Goal: Information Seeking & Learning: Learn about a topic

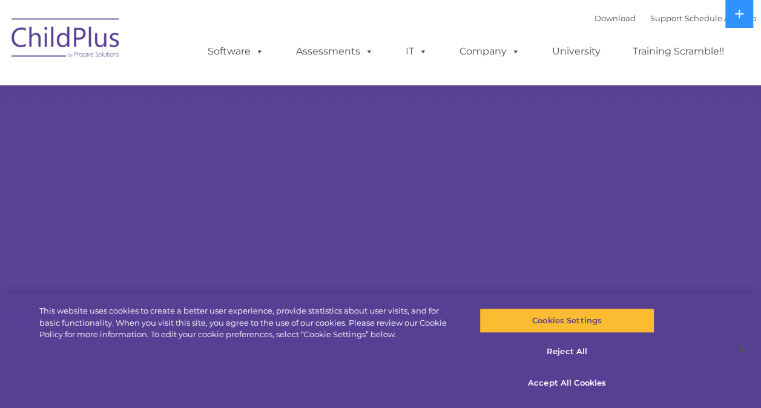
select select "MEDIUM"
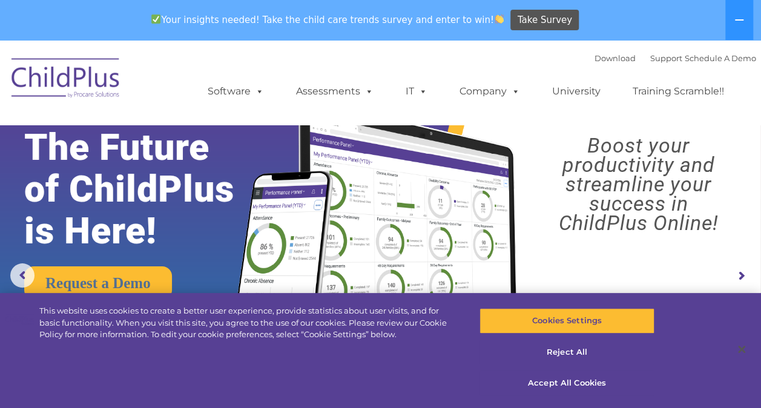
click at [595, 52] on div "Download Support | Schedule A Demo " at bounding box center [676, 58] width 162 height 18
click at [595, 56] on link "Download" at bounding box center [615, 58] width 41 height 10
click at [573, 381] on button "Accept All Cookies" at bounding box center [567, 383] width 175 height 25
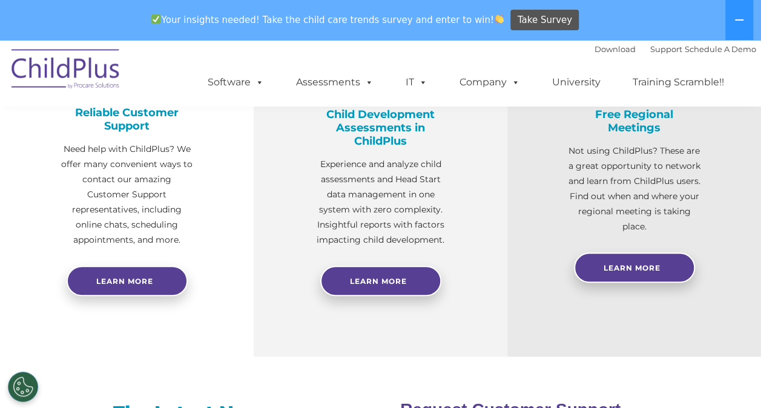
scroll to position [548, 0]
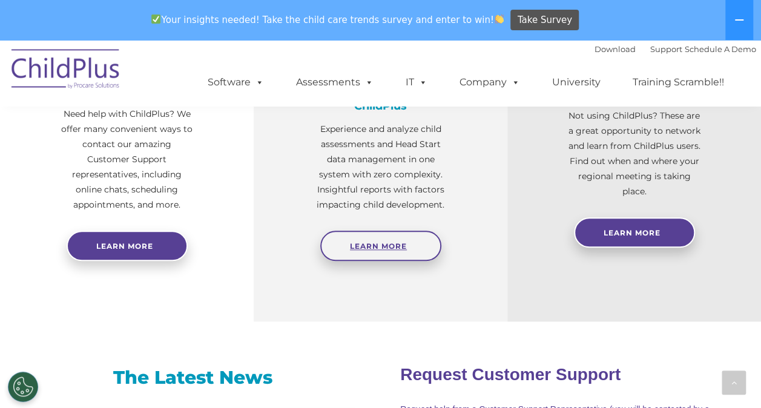
click at [396, 245] on span "Learn More" at bounding box center [378, 246] width 57 height 9
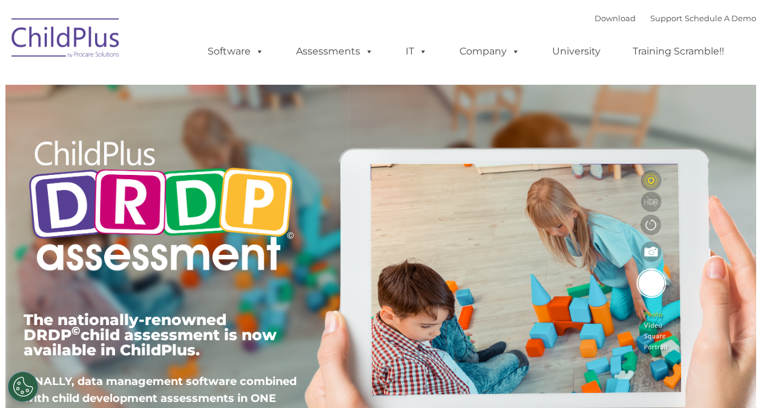
type input ""
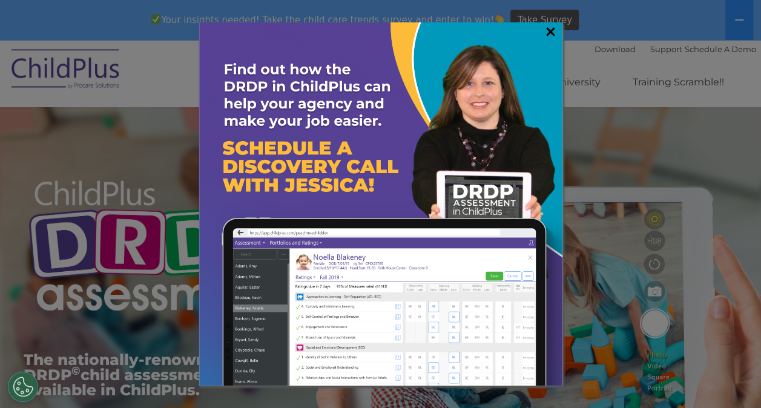
click at [545, 35] on link "×" at bounding box center [551, 31] width 14 height 12
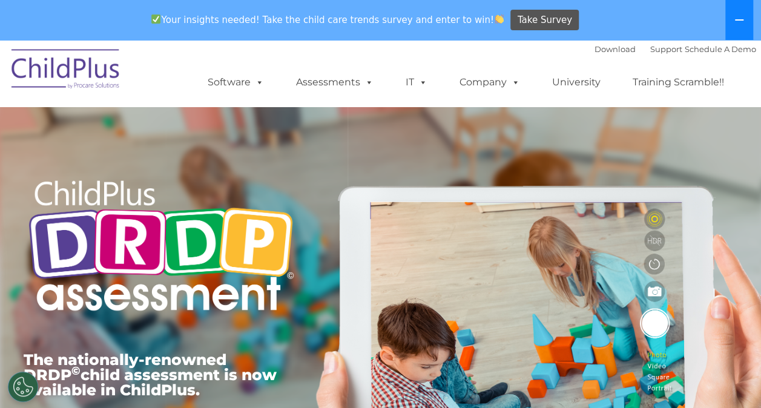
click at [728, 16] on button at bounding box center [740, 20] width 28 height 40
